Goal: Task Accomplishment & Management: Complete application form

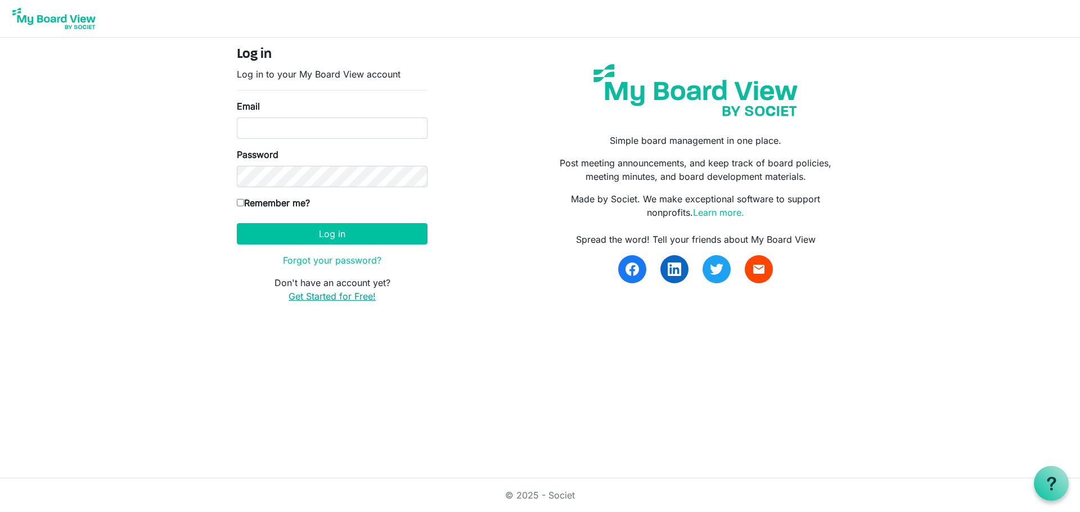
click at [326, 294] on link "Get Started for Free!" at bounding box center [331, 296] width 87 height 11
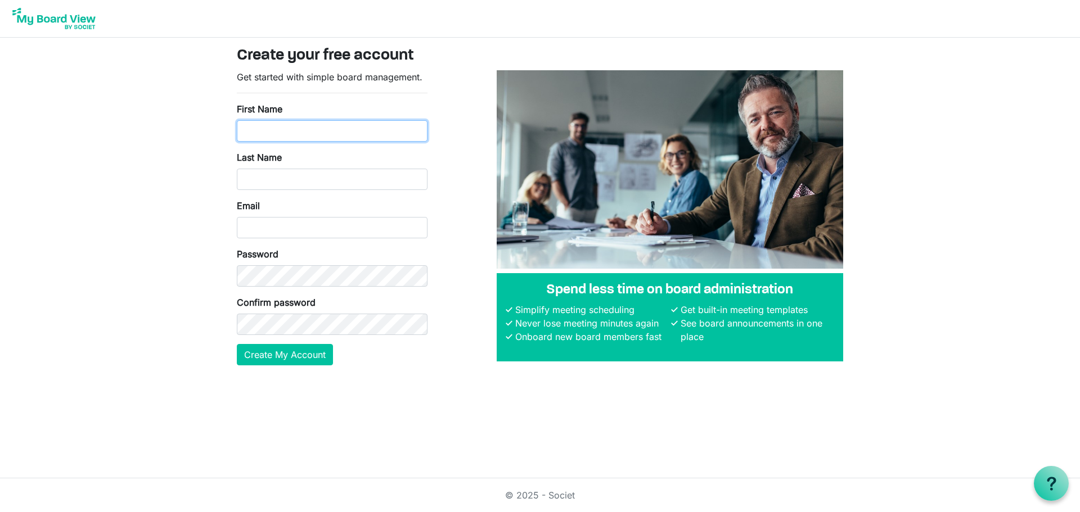
click at [336, 134] on input "First Name" at bounding box center [332, 130] width 191 height 21
type input "Erin"
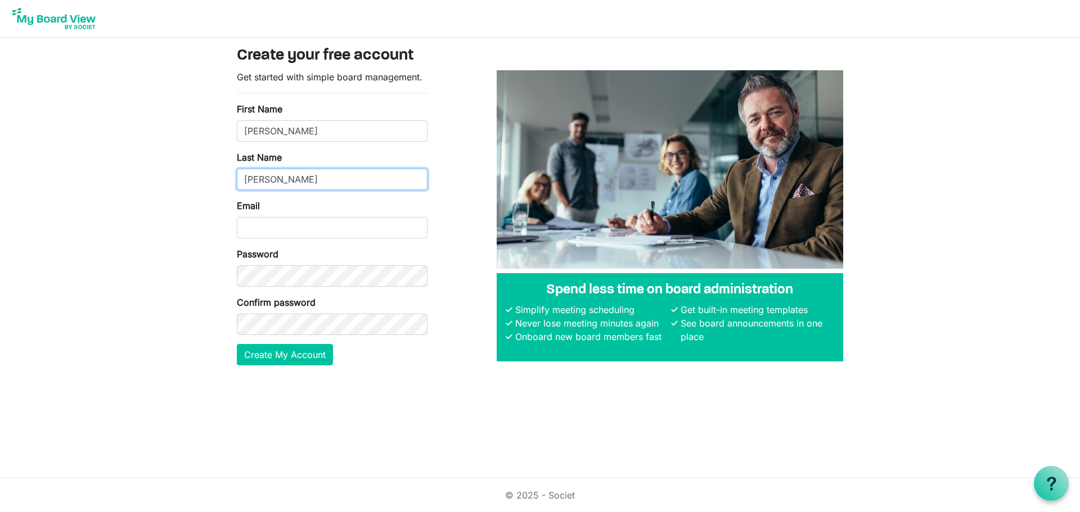
type input "McDermott"
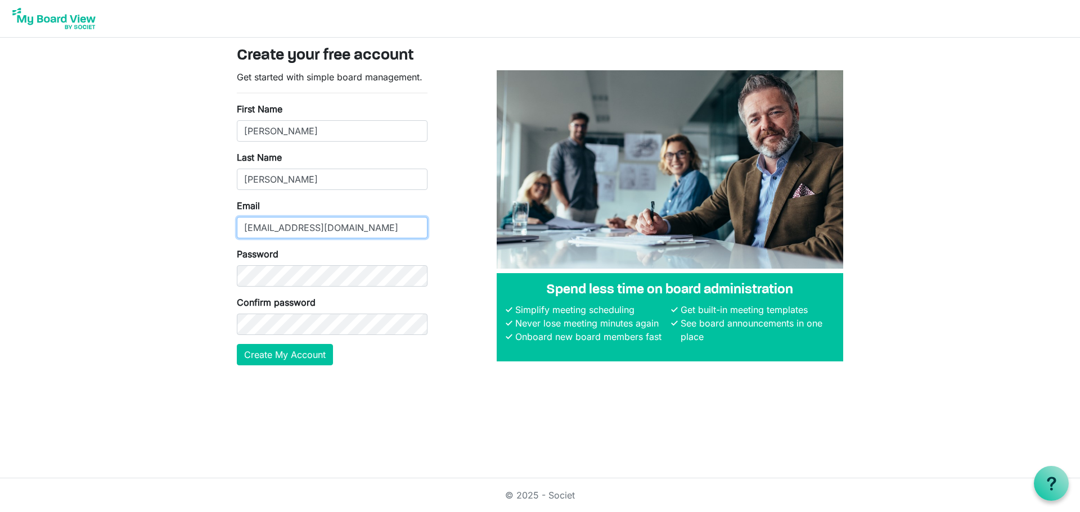
type input "emcdermott@familyplus.ca"
click at [272, 349] on button "Create My Account" at bounding box center [285, 354] width 96 height 21
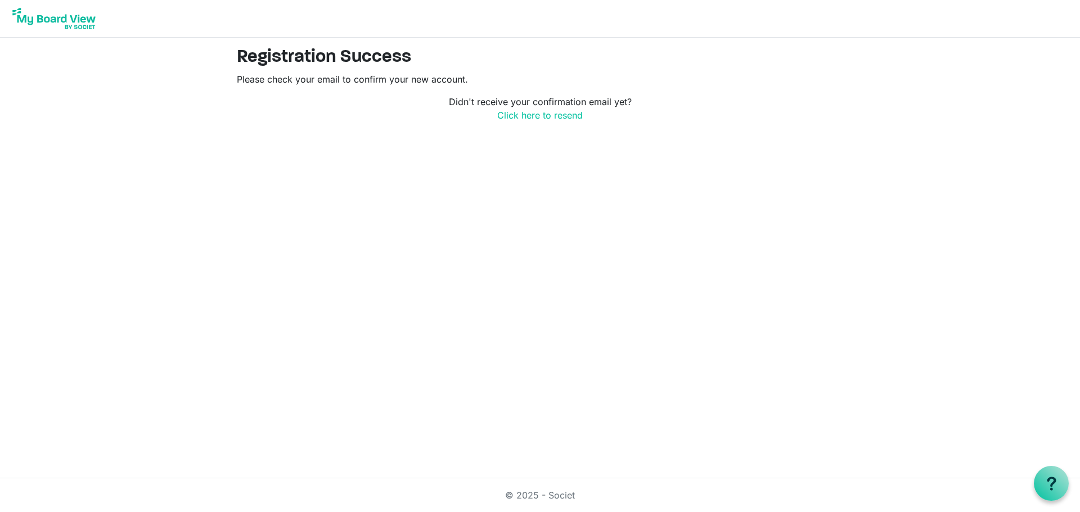
click at [43, 12] on img at bounding box center [54, 18] width 90 height 28
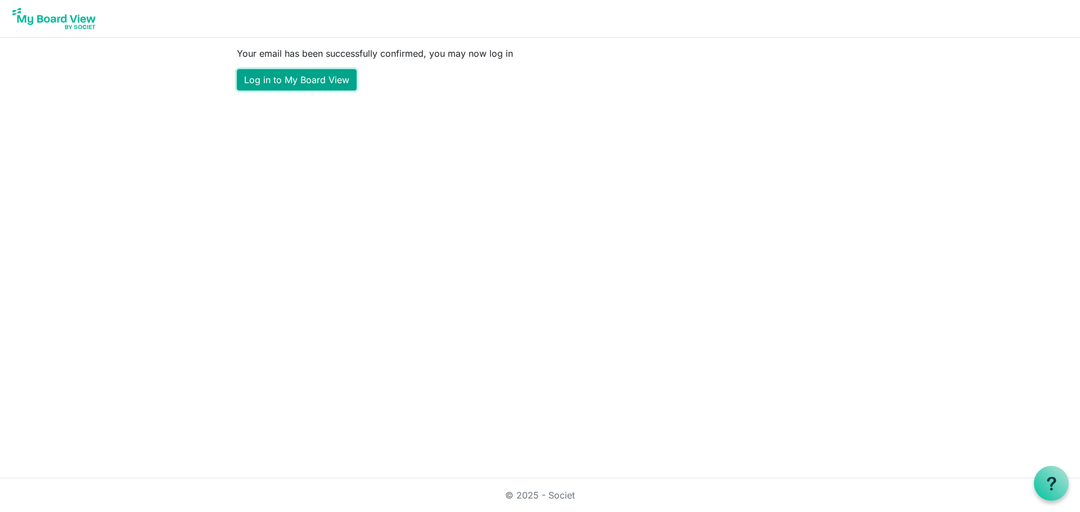
drag, startPoint x: 287, startPoint y: 76, endPoint x: 306, endPoint y: 77, distance: 19.1
click at [287, 76] on link "Log in to My Board View" at bounding box center [297, 79] width 120 height 21
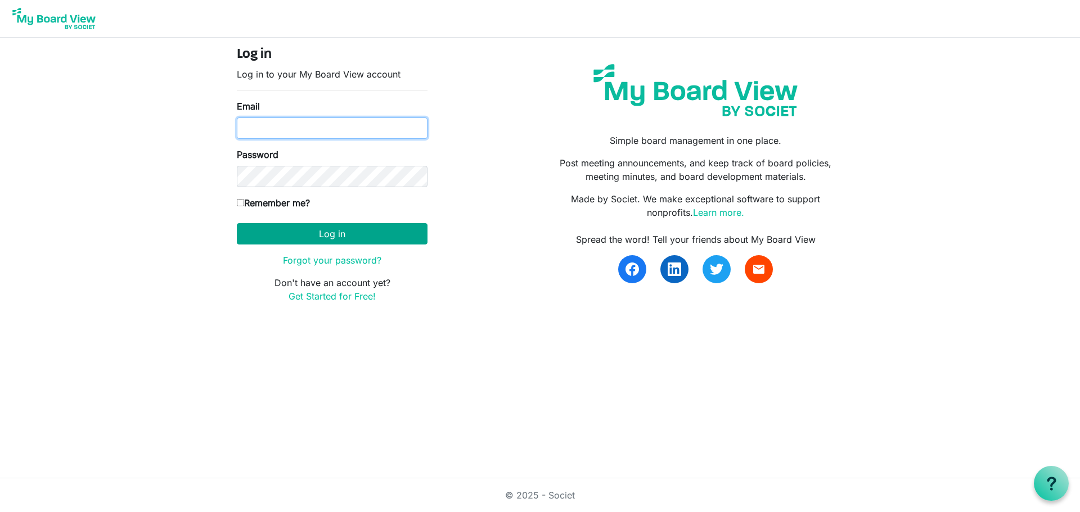
type input "[EMAIL_ADDRESS][DOMAIN_NAME]"
click at [294, 233] on button "Log in" at bounding box center [332, 233] width 191 height 21
type input "[EMAIL_ADDRESS][DOMAIN_NAME]"
click at [339, 231] on button "Log in" at bounding box center [332, 233] width 191 height 21
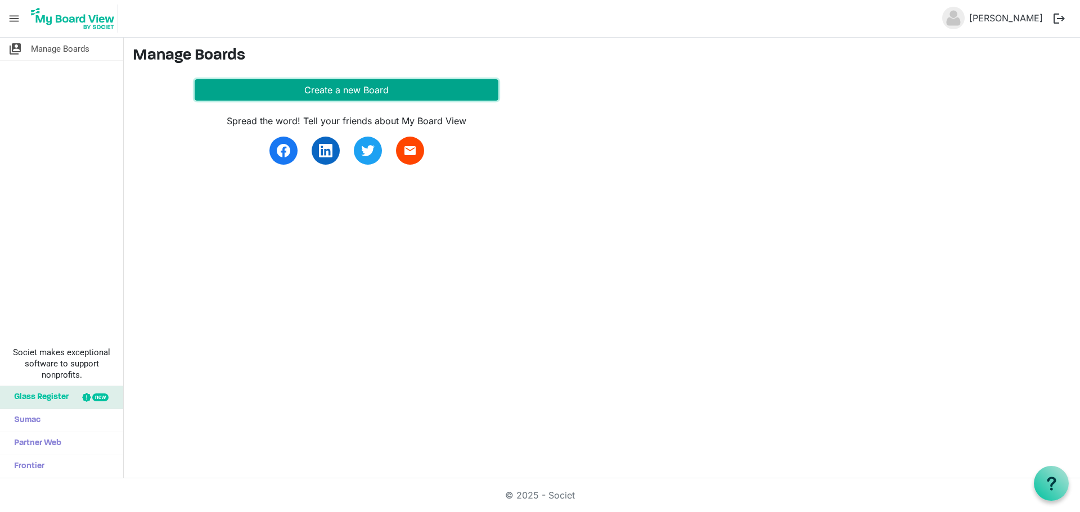
click at [335, 96] on button "Create a new Board" at bounding box center [347, 89] width 304 height 21
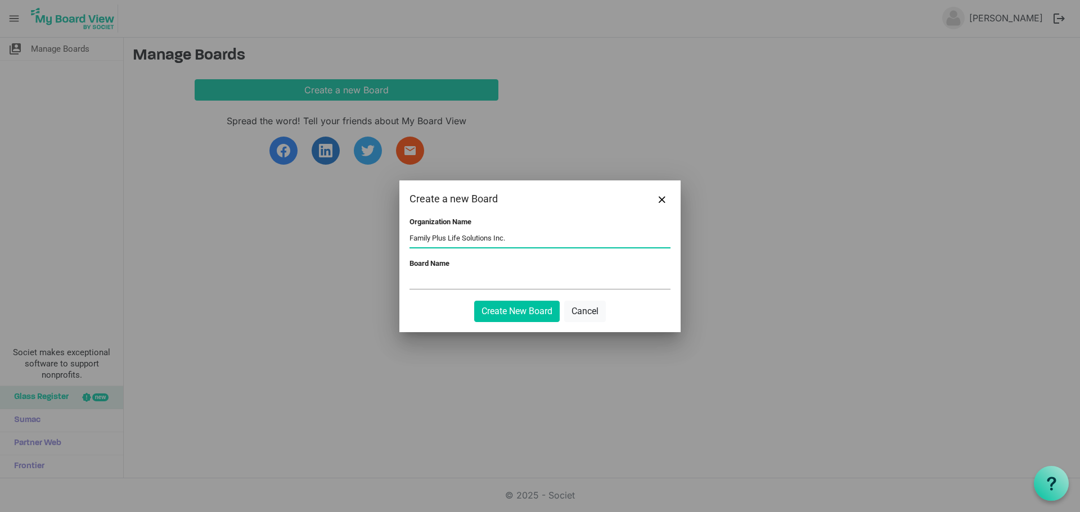
type input "Family Plus Life Solutions Inc."
click at [467, 275] on input "Board Name" at bounding box center [539, 280] width 261 height 17
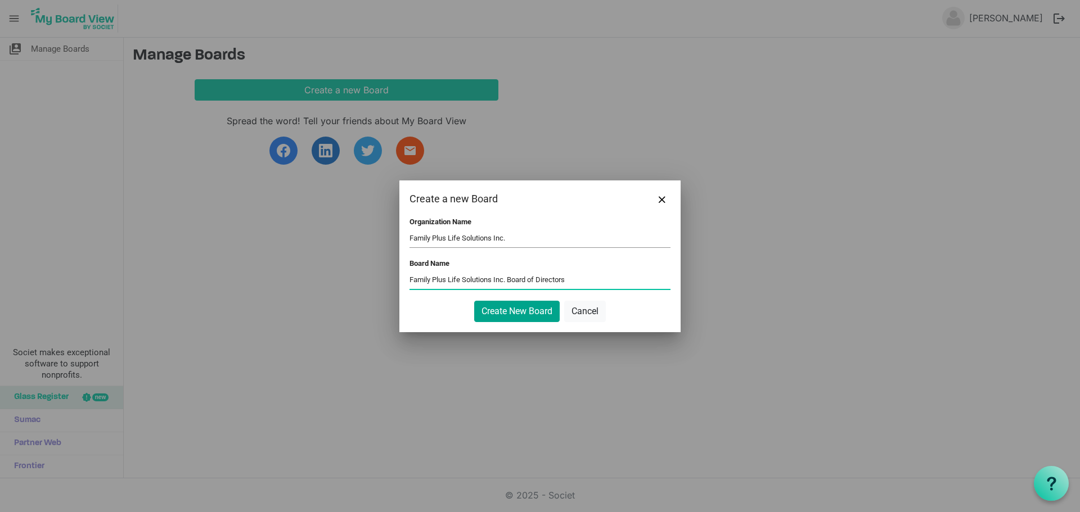
type input "Family Plus Life Solutions Inc. Board of Directors"
click at [537, 309] on button "Create New Board" at bounding box center [516, 311] width 85 height 21
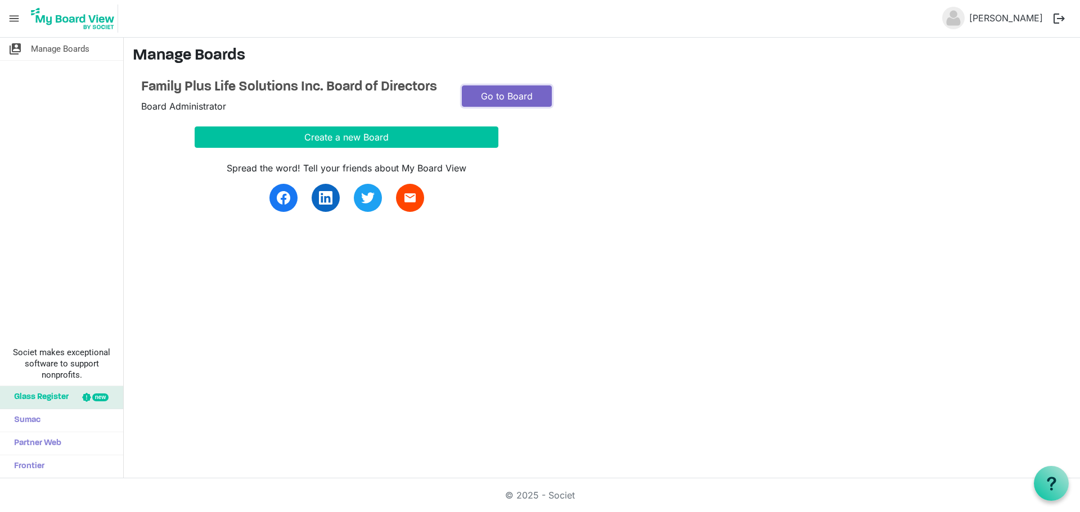
click at [494, 96] on link "Go to Board" at bounding box center [507, 95] width 90 height 21
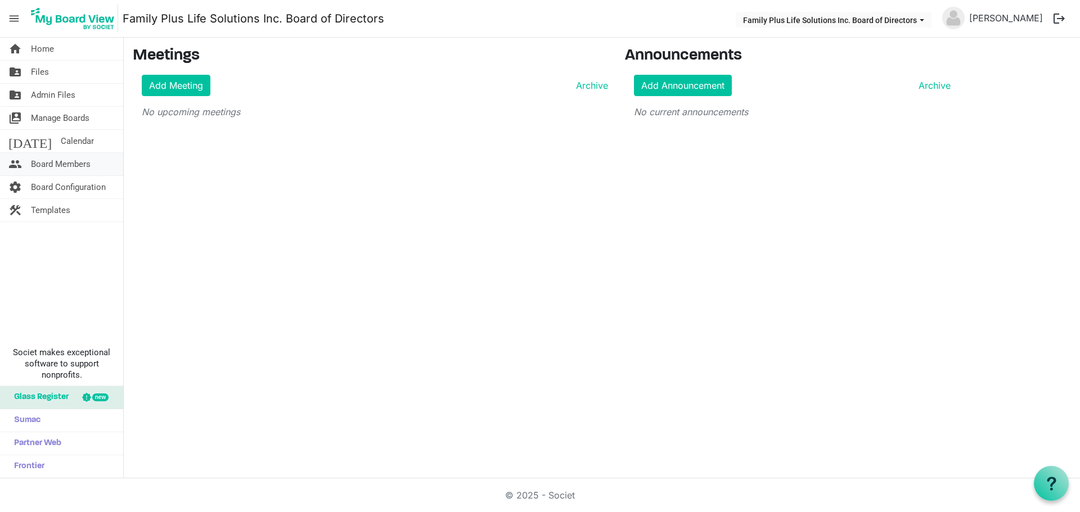
click at [58, 167] on span "Board Members" at bounding box center [61, 164] width 60 height 22
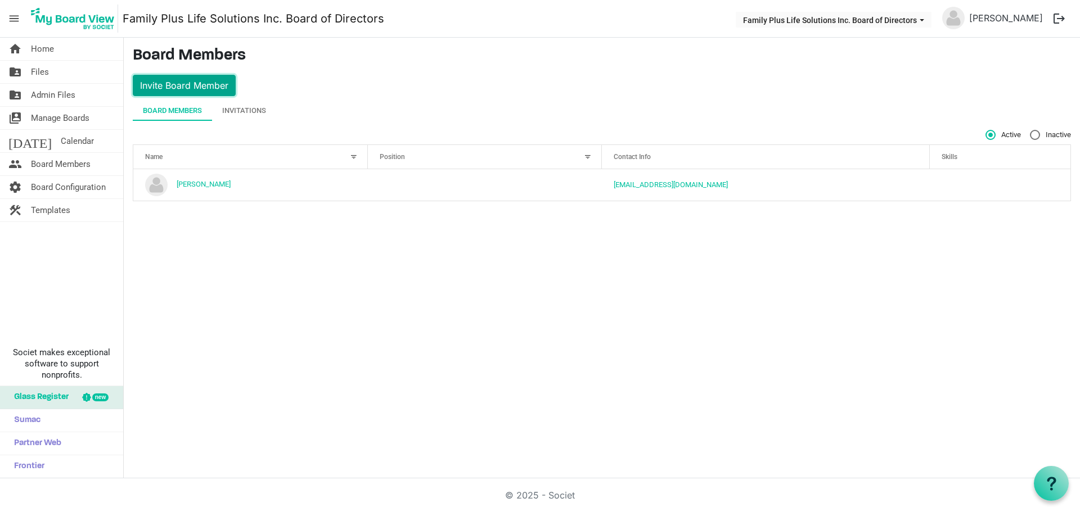
click at [184, 91] on button "Invite Board Member" at bounding box center [184, 85] width 103 height 21
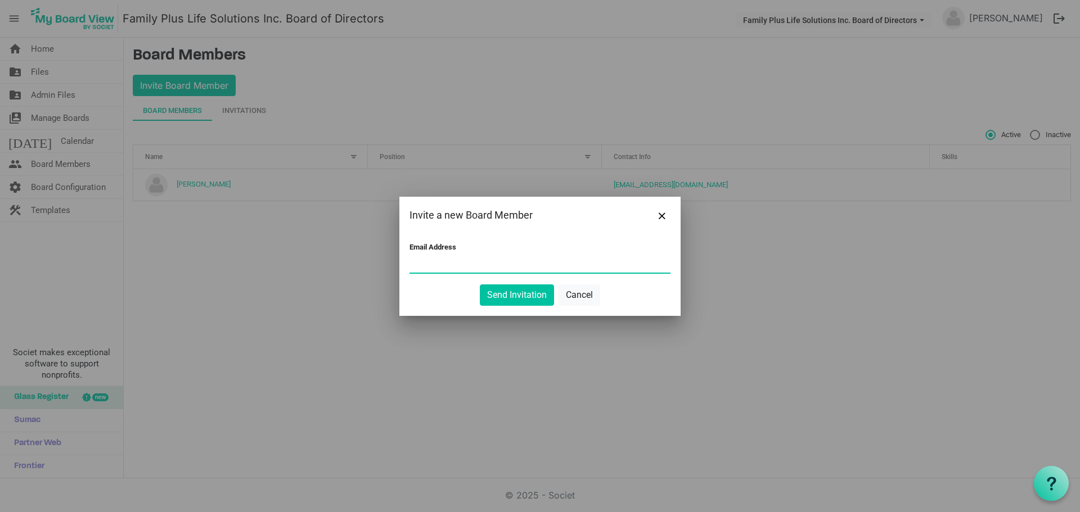
click at [425, 261] on input "Email Address" at bounding box center [539, 264] width 261 height 17
drag, startPoint x: 497, startPoint y: 256, endPoint x: 337, endPoint y: 258, distance: 159.7
click at [337, 258] on div "Invite a new Board Member Email Address [PERSON_NAME] Send Invitation Cancel" at bounding box center [540, 256] width 1080 height 512
type input "[PERSON_NAME][EMAIL_ADDRESS][DOMAIN_NAME]"
click at [518, 295] on button "Send Invitation" at bounding box center [517, 295] width 74 height 21
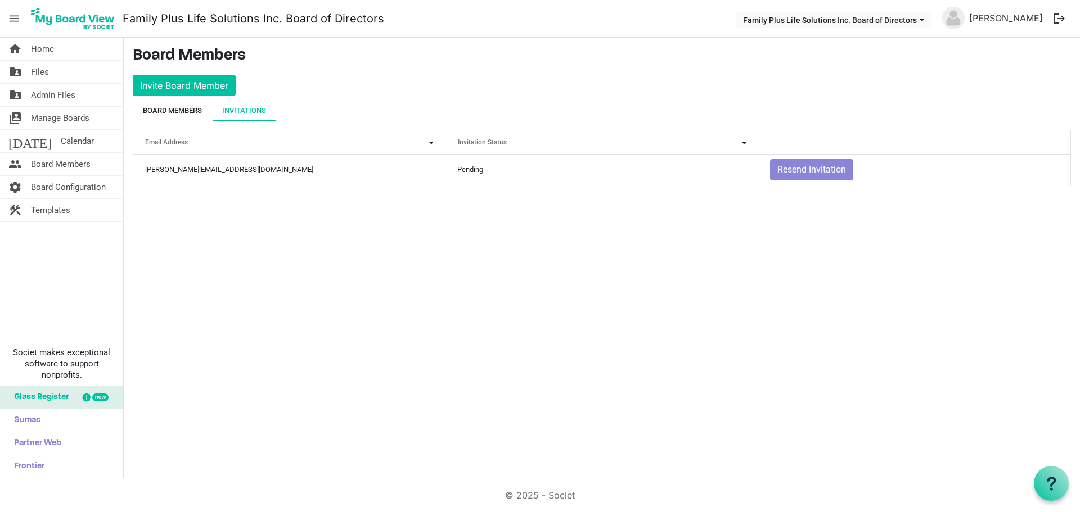
click at [163, 113] on div "Board Members" at bounding box center [172, 110] width 59 height 11
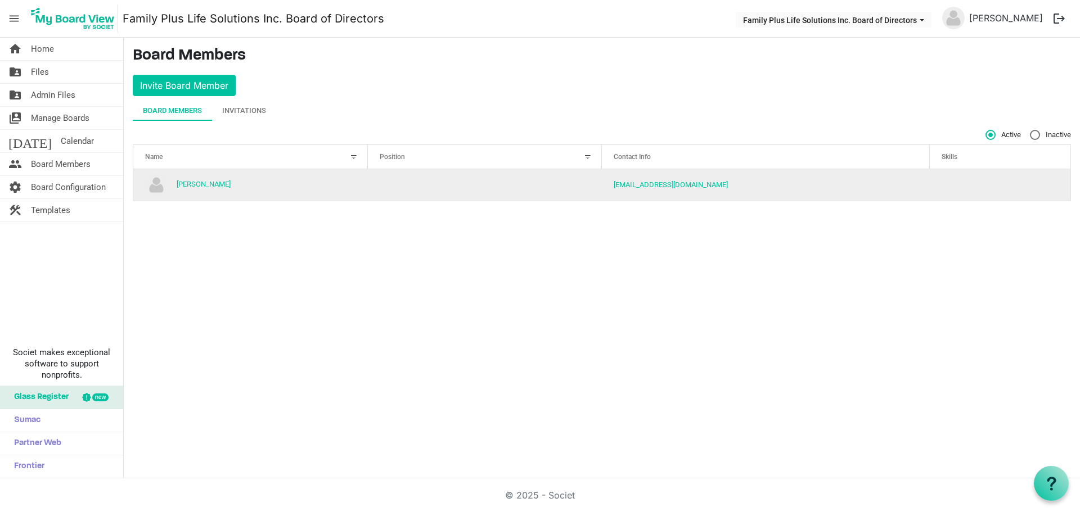
click at [389, 177] on td "column header Position" at bounding box center [485, 184] width 234 height 31
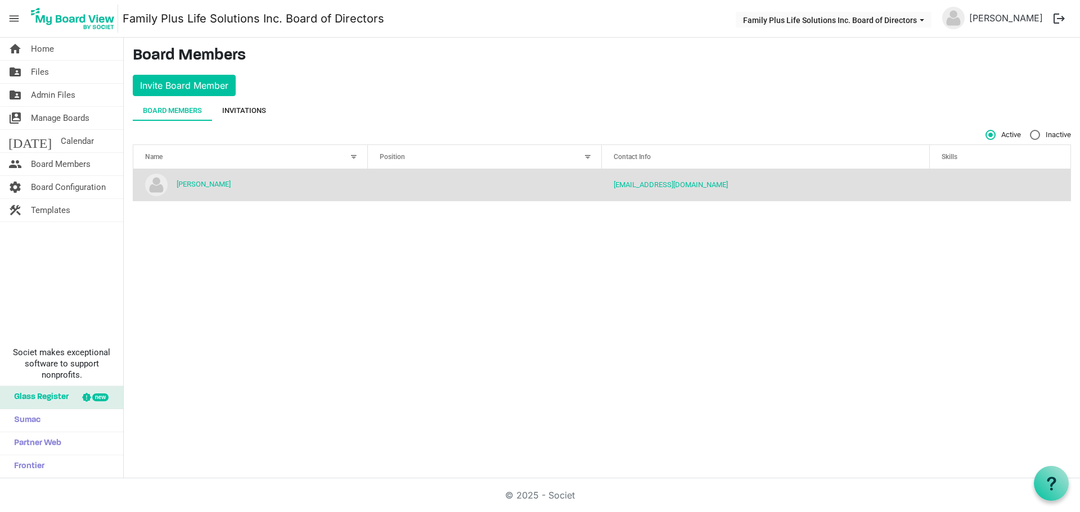
click at [248, 113] on div "Invitations" at bounding box center [244, 110] width 44 height 11
